Goal: Information Seeking & Learning: Learn about a topic

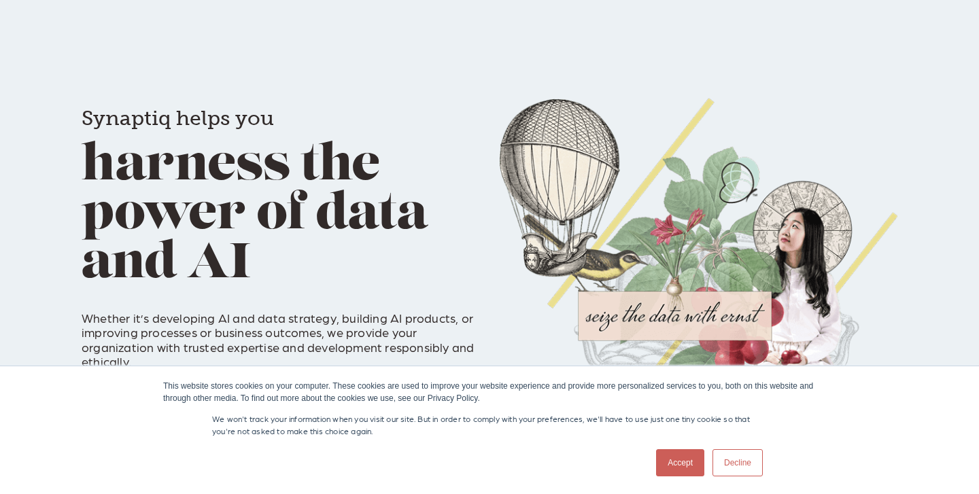
scroll to position [470, 0]
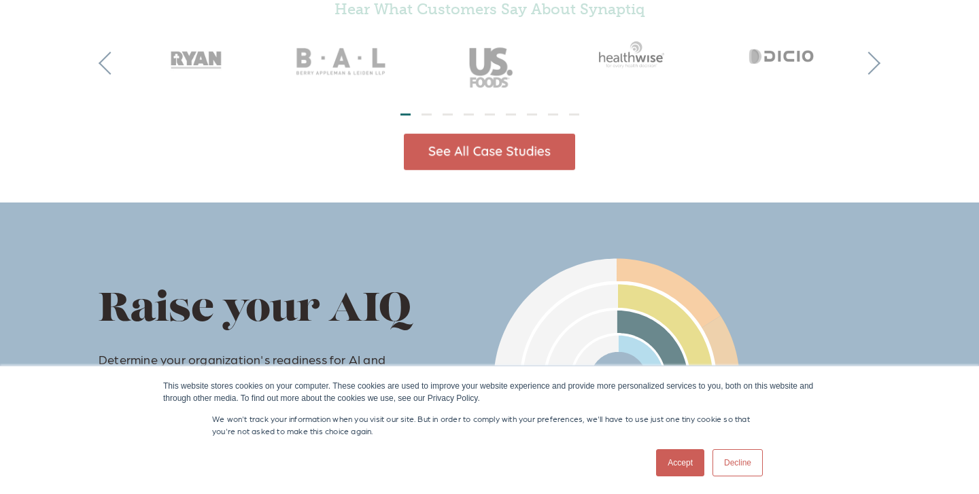
click at [470, 166] on img at bounding box center [489, 151] width 171 height 37
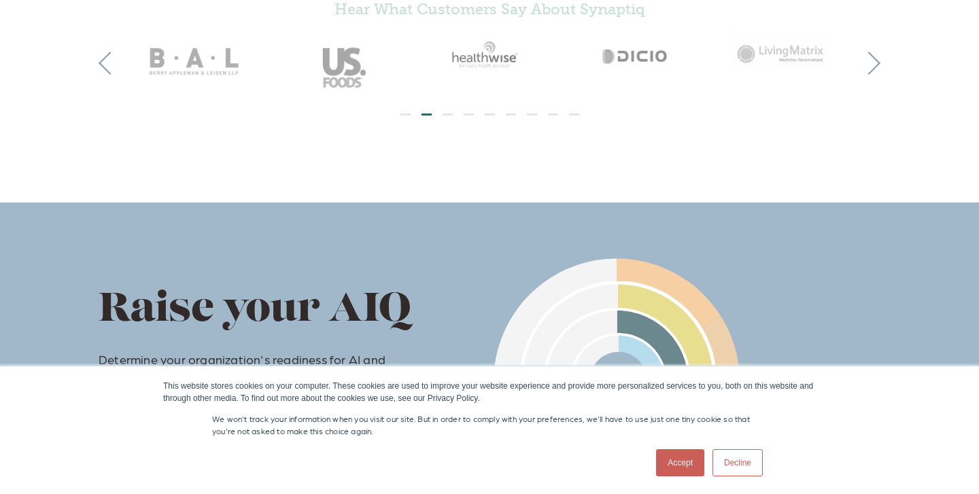
scroll to position [0, 0]
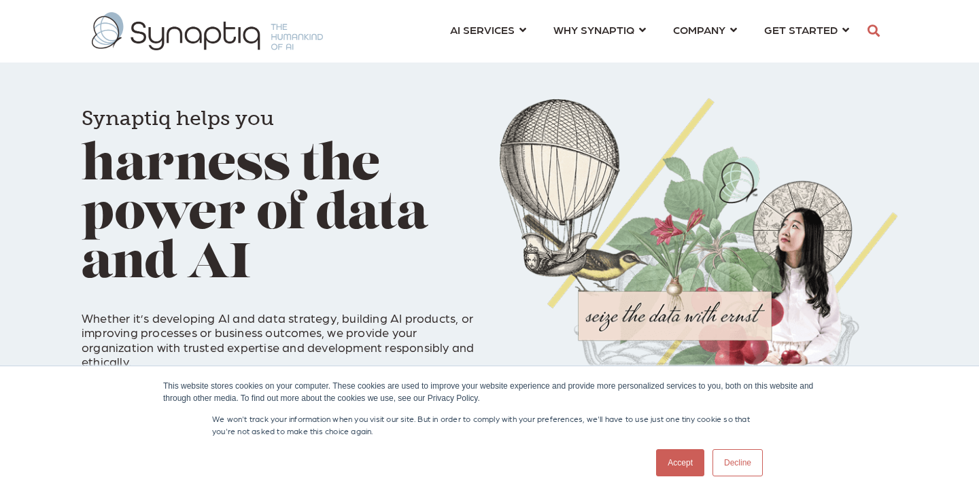
click at [664, 457] on link "Accept" at bounding box center [680, 462] width 48 height 27
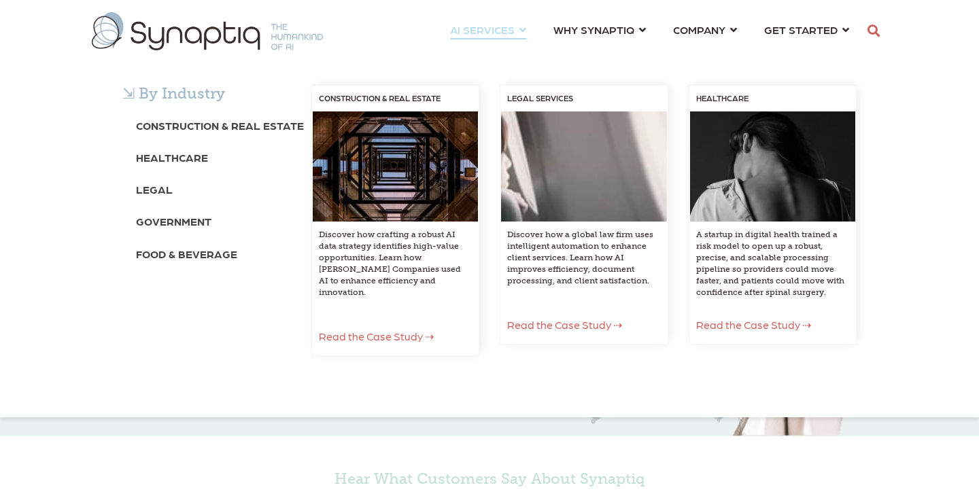
click at [515, 29] on span "AI SERVICES ⇲ By Industry Construction & Real Estate Healthcare Legal Governmen…" at bounding box center [482, 29] width 65 height 18
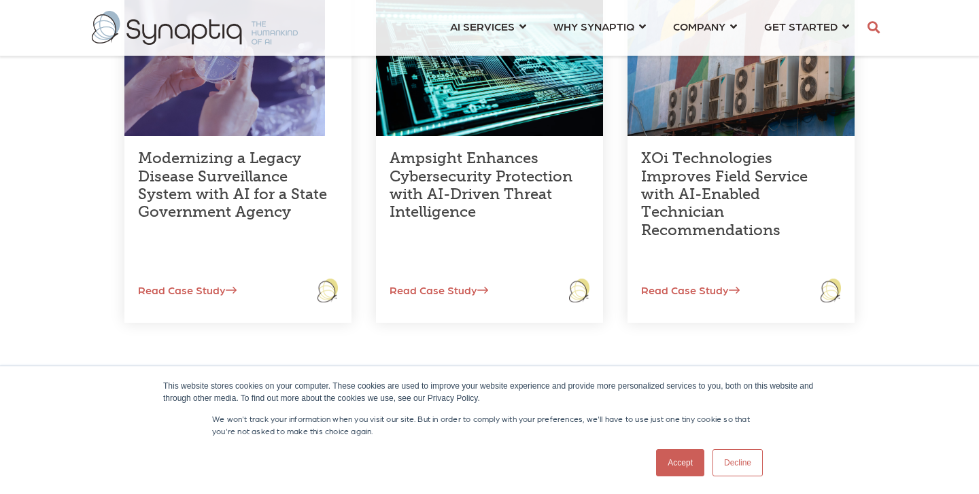
scroll to position [483, 0]
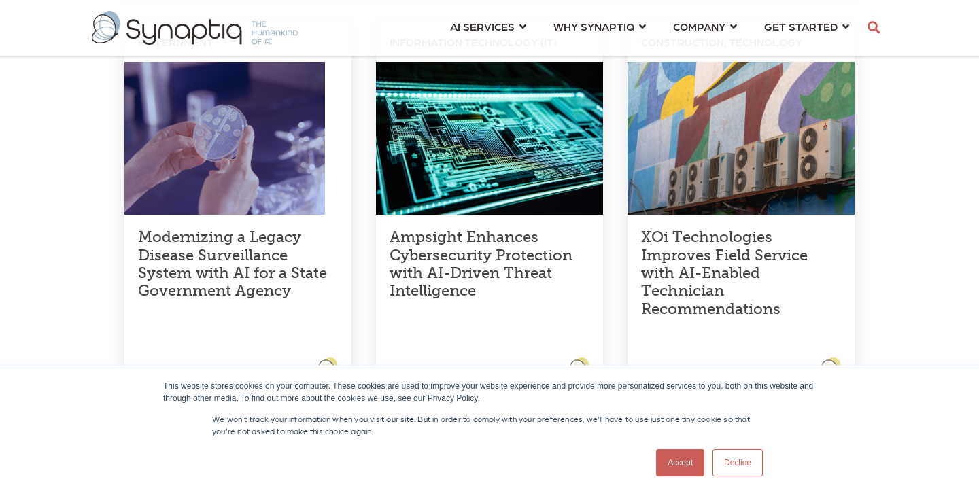
click at [717, 267] on link "XOi Technologies Improves Field Service with AI-Enabled Technician Recommendati…" at bounding box center [724, 273] width 167 height 90
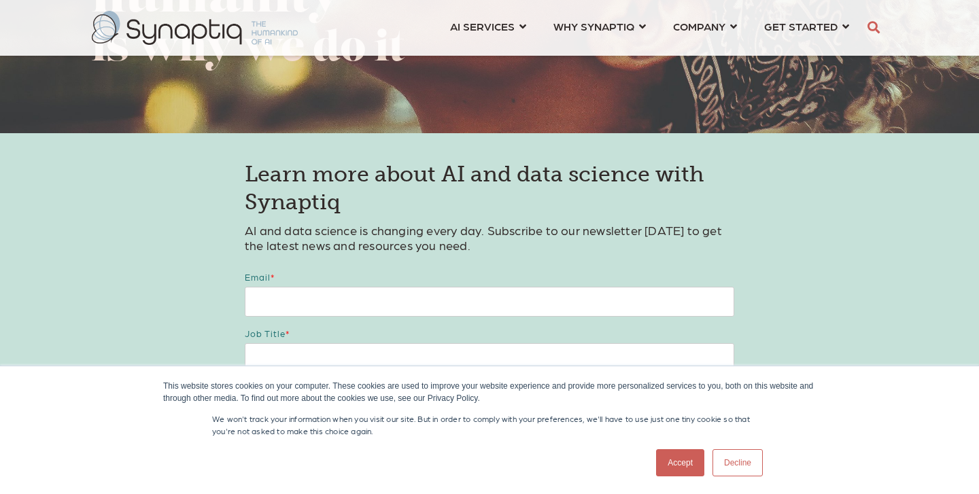
scroll to position [2258, 0]
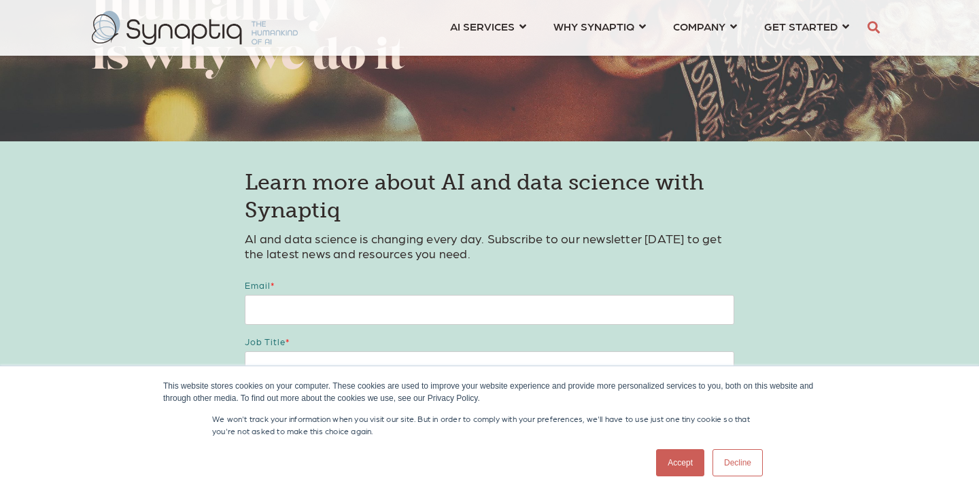
click at [679, 460] on link "Accept" at bounding box center [680, 462] width 48 height 27
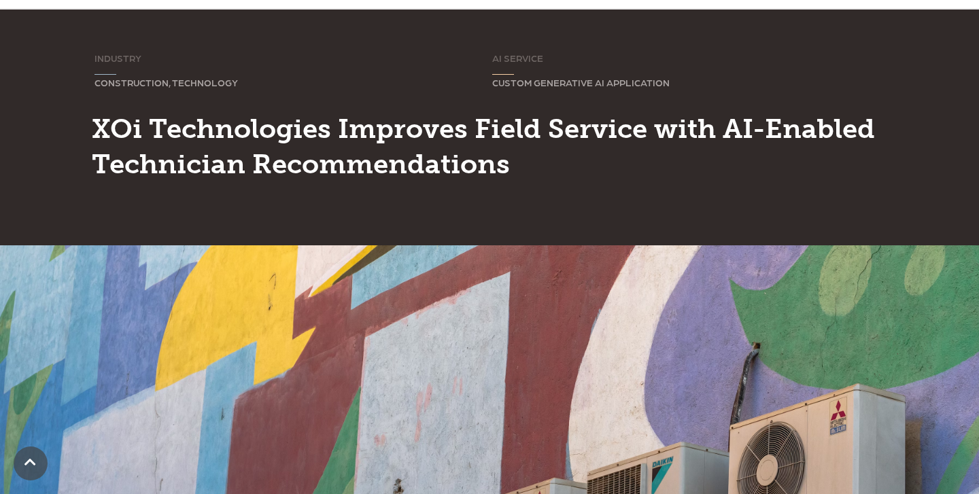
scroll to position [0, 0]
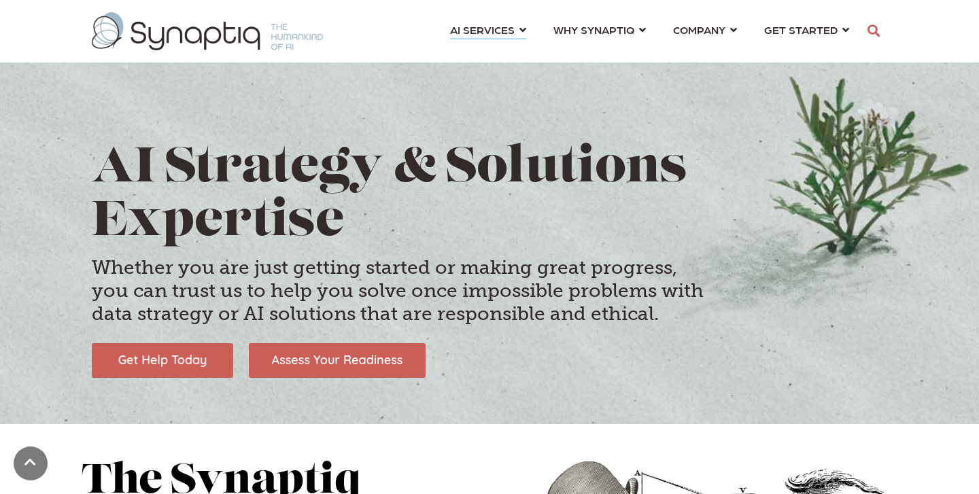
scroll to position [231, 0]
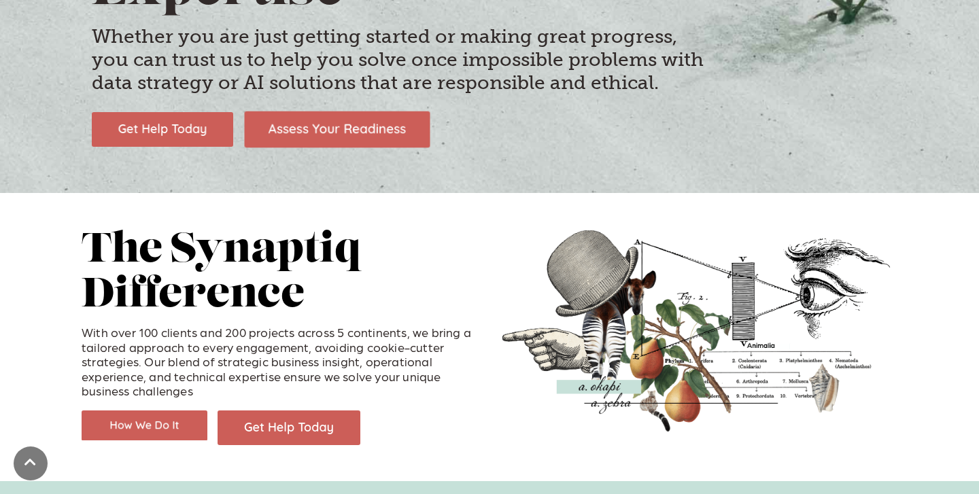
click at [362, 132] on img at bounding box center [337, 129] width 186 height 37
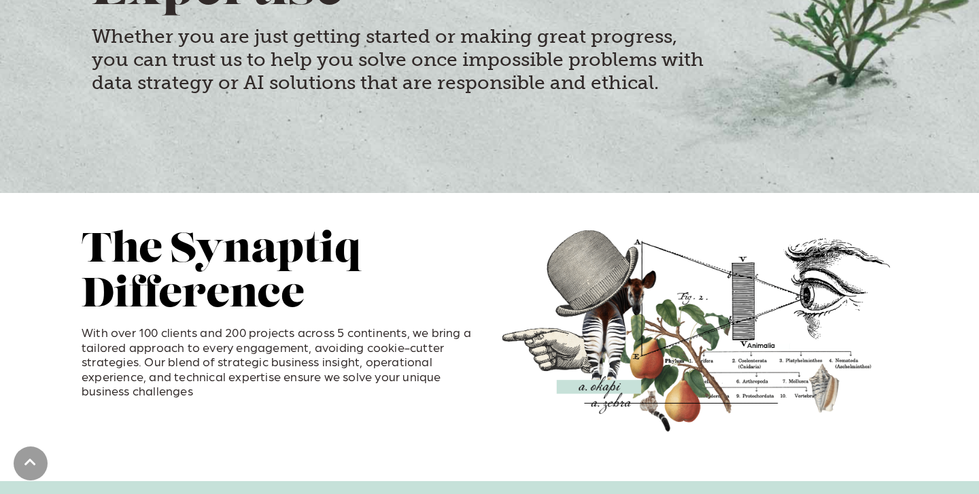
scroll to position [0, 0]
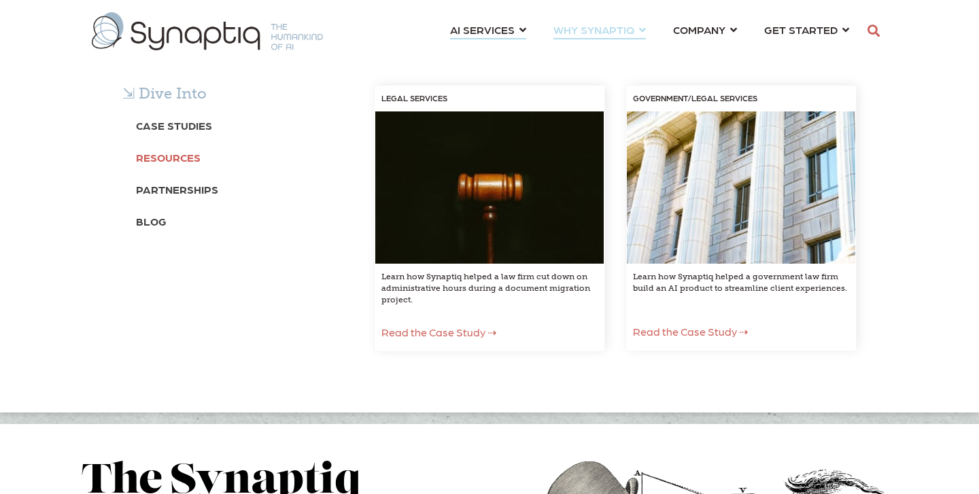
click at [184, 158] on b "Resources" at bounding box center [168, 157] width 65 height 13
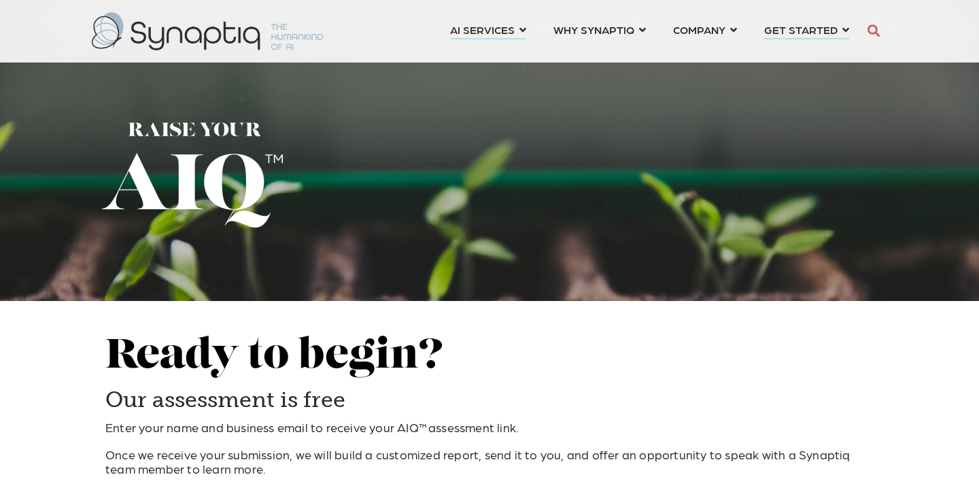
click at [526, 28] on link "AI SERVICES ⇲ By Industry Construction & Real Estate Healthcare Legal Governmen…" at bounding box center [488, 29] width 76 height 25
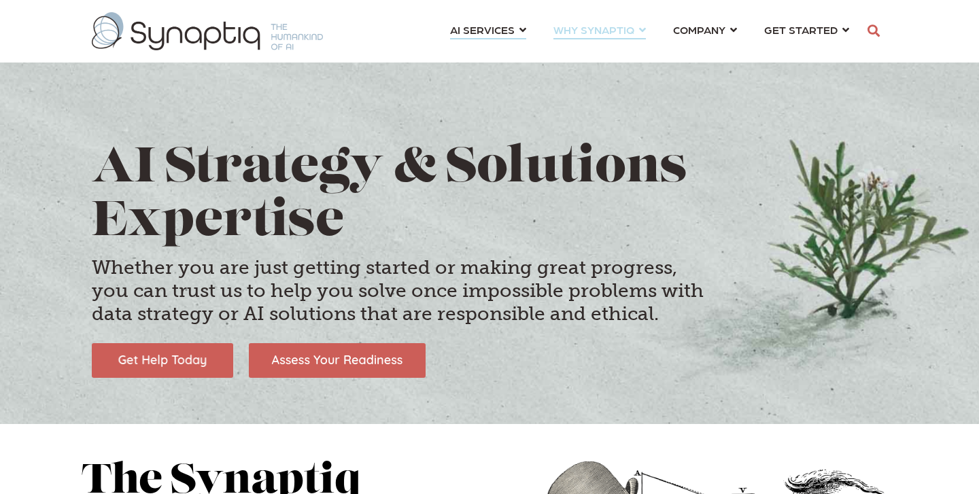
click at [645, 31] on link "WHY SYNAPTIQ ⇲ Dive Into Case Studies Resources Partnerships Blog LEGAL SERVICE…" at bounding box center [599, 29] width 92 height 25
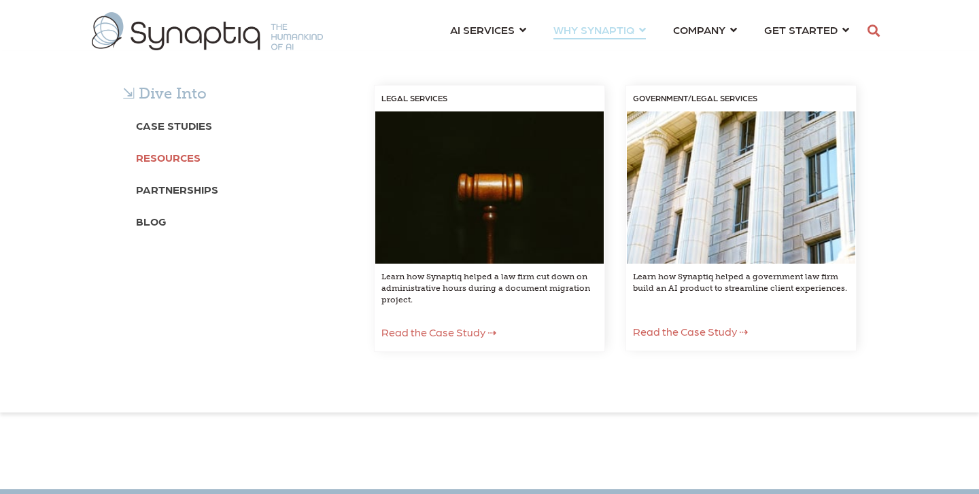
click at [162, 163] on b "Resources" at bounding box center [168, 157] width 65 height 13
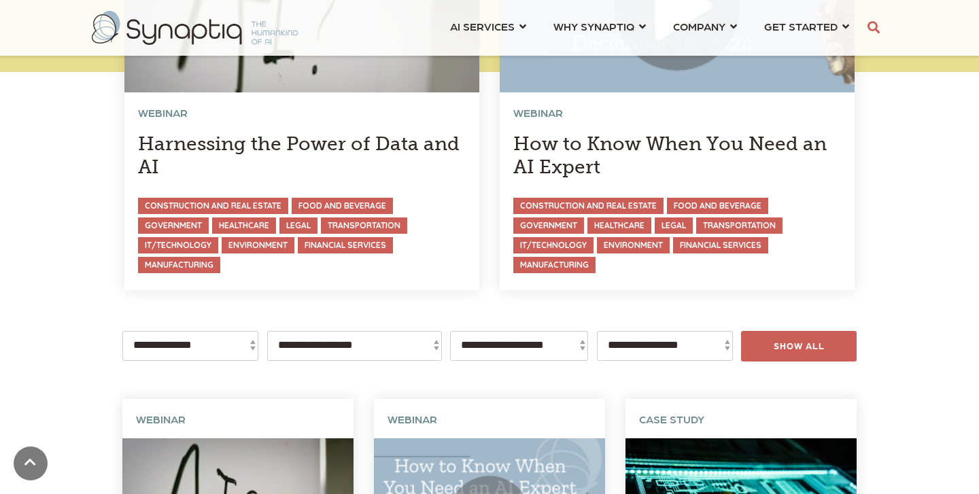
scroll to position [174, 0]
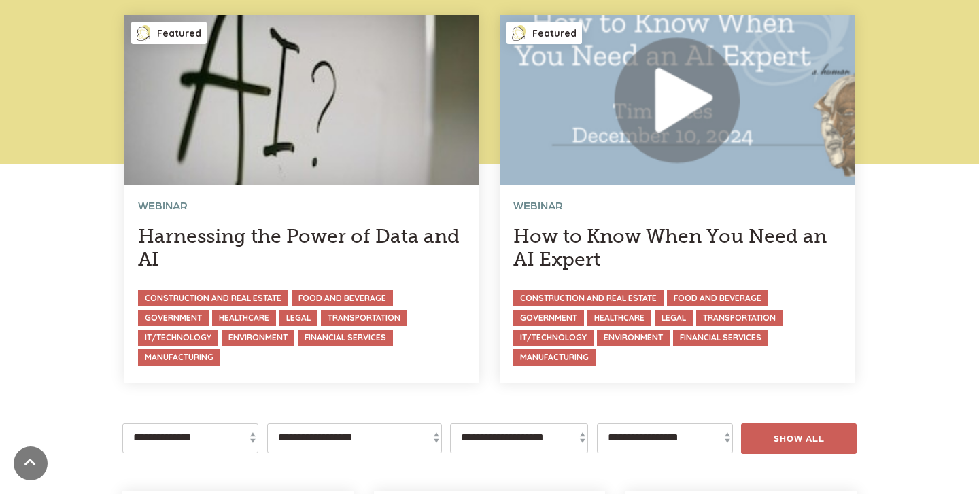
click at [577, 239] on link at bounding box center [677, 198] width 355 height 367
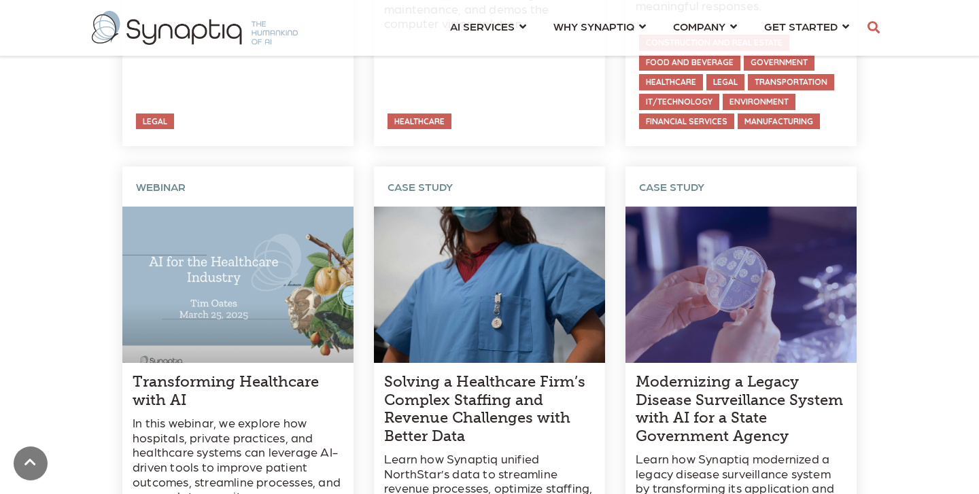
scroll to position [5321, 0]
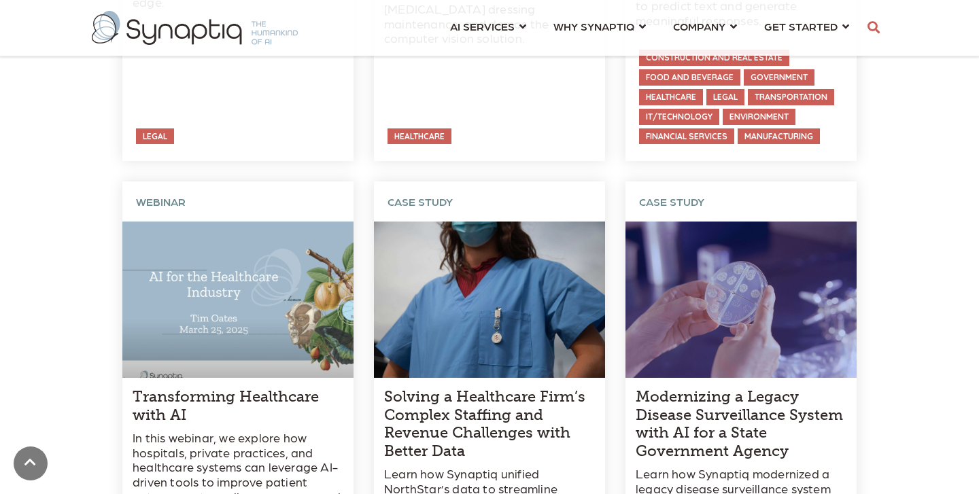
click at [275, 371] on link at bounding box center [237, 388] width 231 height 413
